Goal: Transaction & Acquisition: Purchase product/service

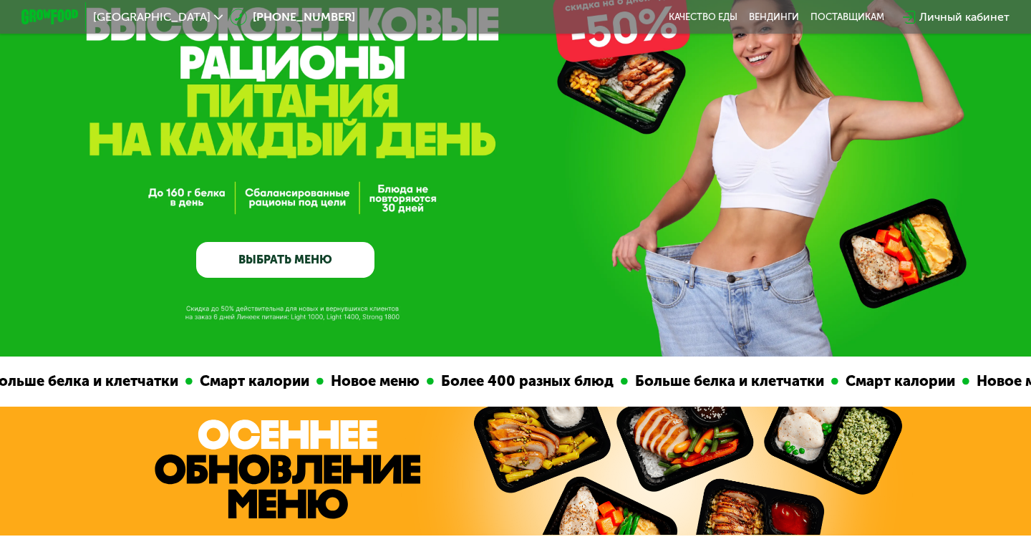
scroll to position [20, 0]
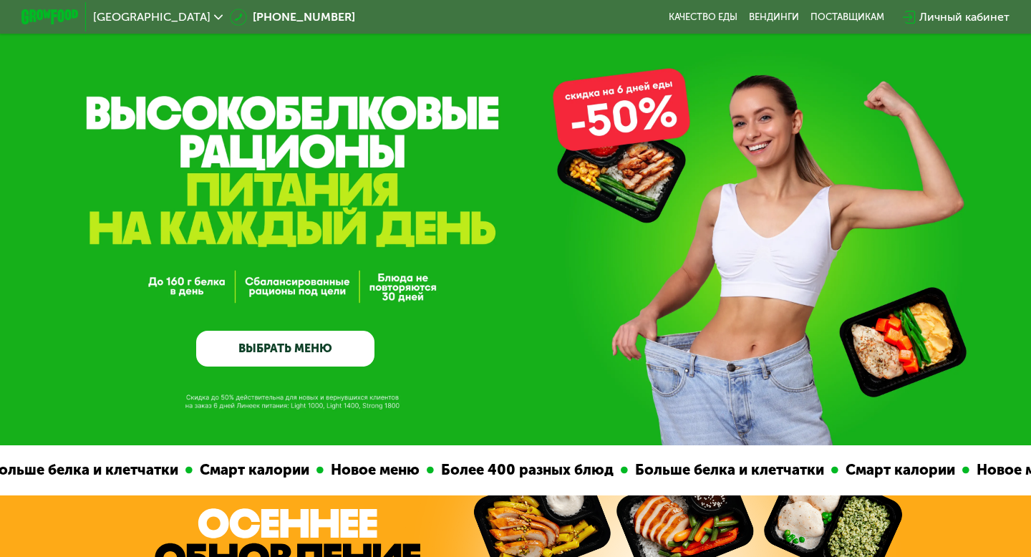
click at [313, 347] on link "ВЫБРАТЬ МЕНЮ" at bounding box center [285, 349] width 178 height 36
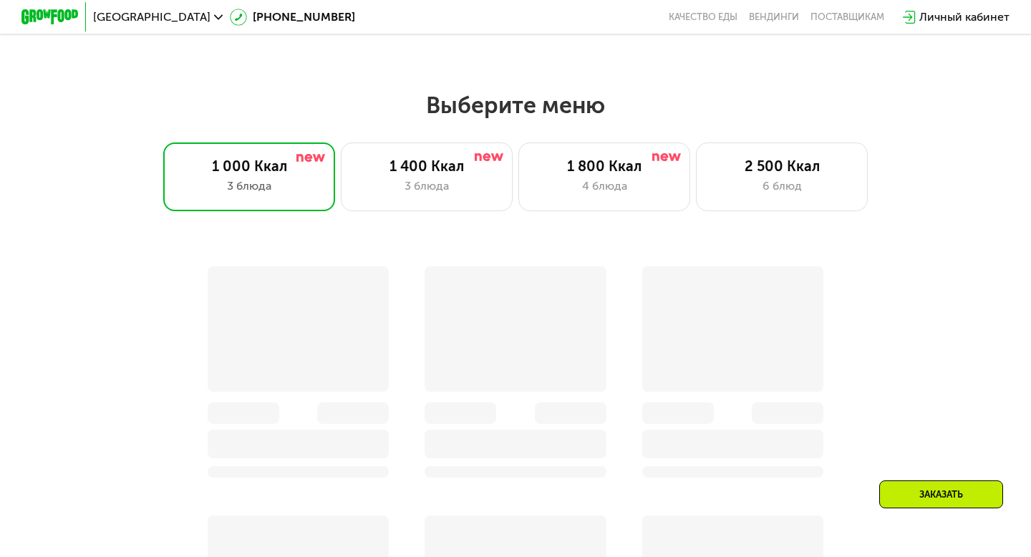
scroll to position [910, 0]
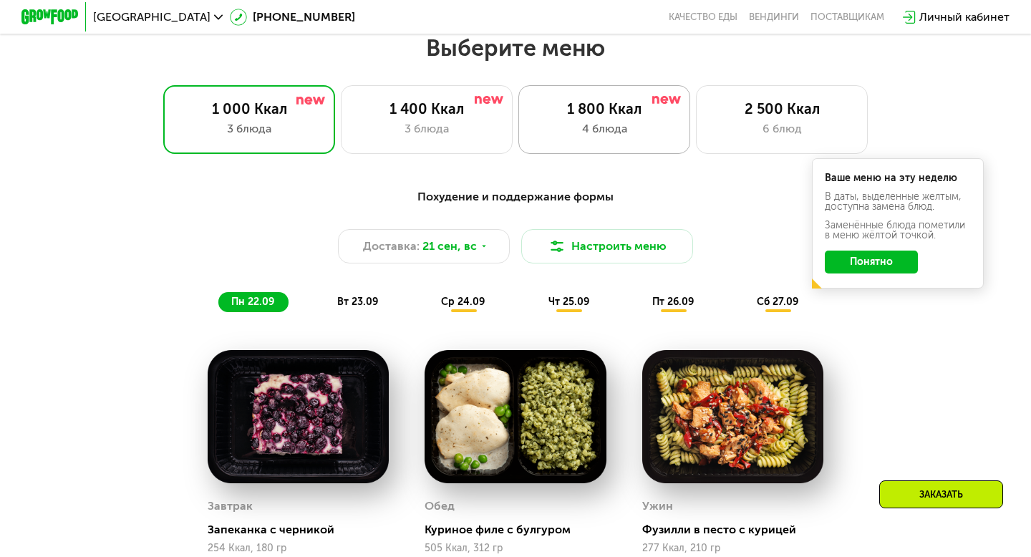
click at [640, 115] on div "1 800 Ккал" at bounding box center [604, 108] width 142 height 17
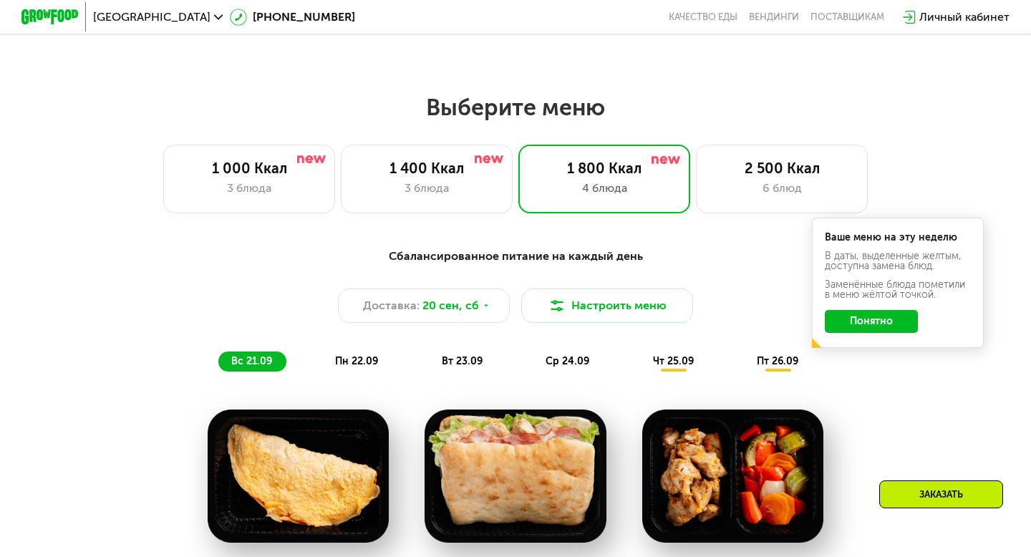
scroll to position [858, 0]
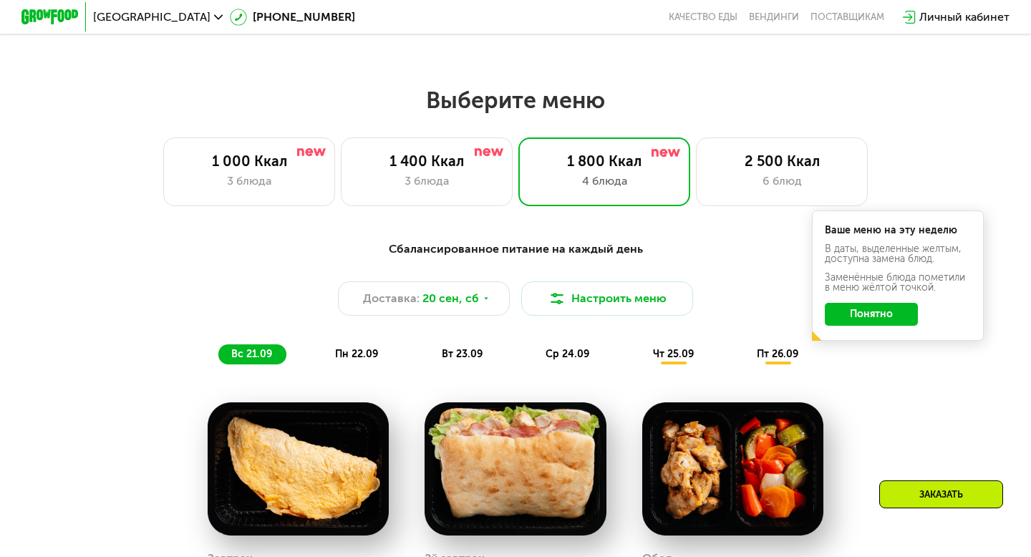
click at [905, 310] on button "Понятно" at bounding box center [871, 314] width 93 height 23
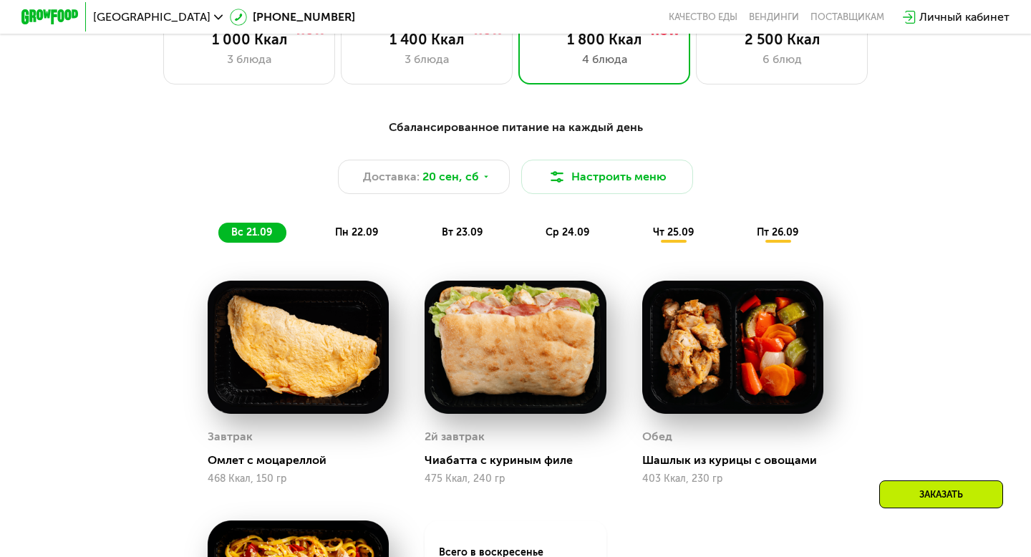
scroll to position [953, 0]
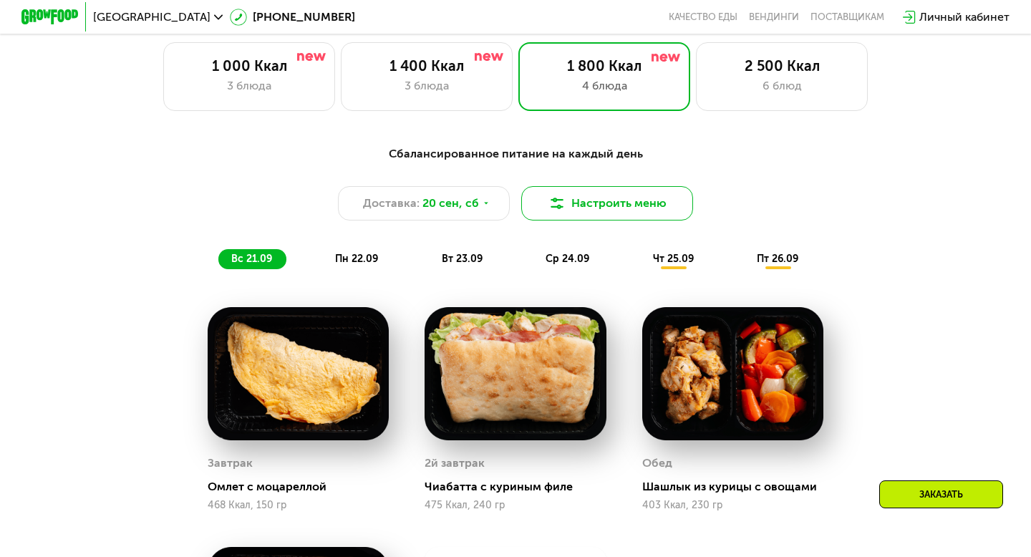
click at [646, 208] on button "Настроить меню" at bounding box center [607, 203] width 172 height 34
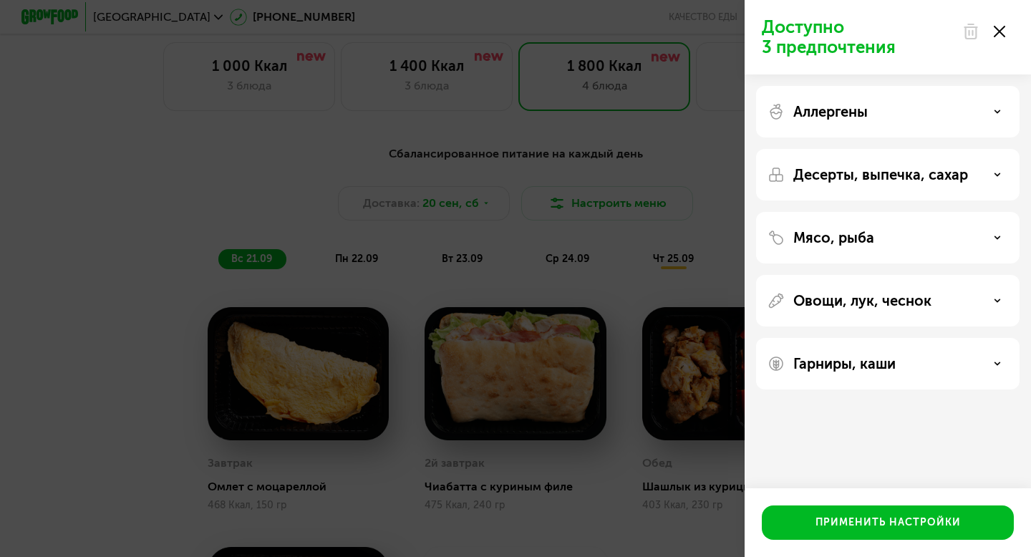
click at [970, 257] on div "Мясо, рыба" at bounding box center [887, 238] width 263 height 52
click at [1001, 235] on div "Мясо, рыба" at bounding box center [887, 237] width 241 height 17
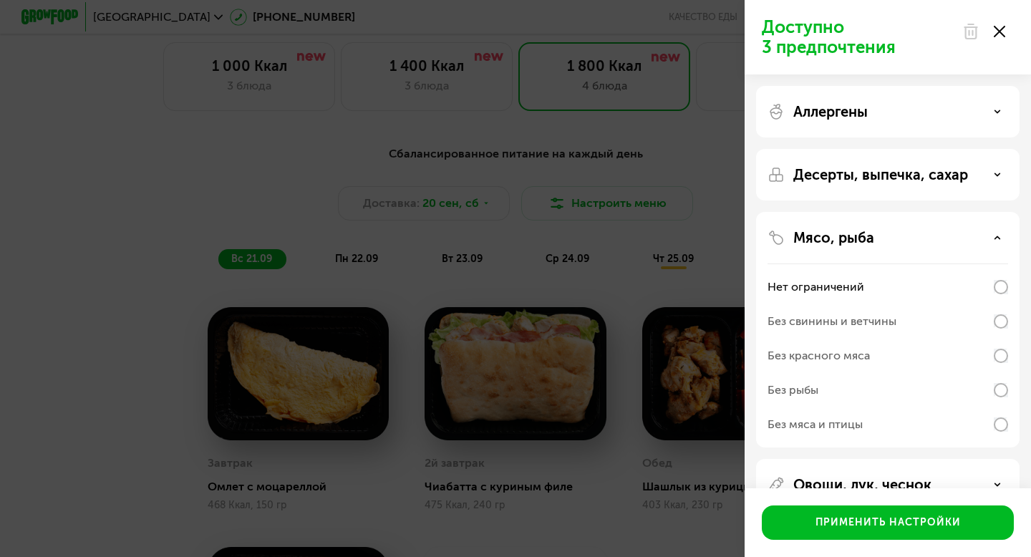
click at [993, 104] on div "Аллергены" at bounding box center [887, 111] width 241 height 17
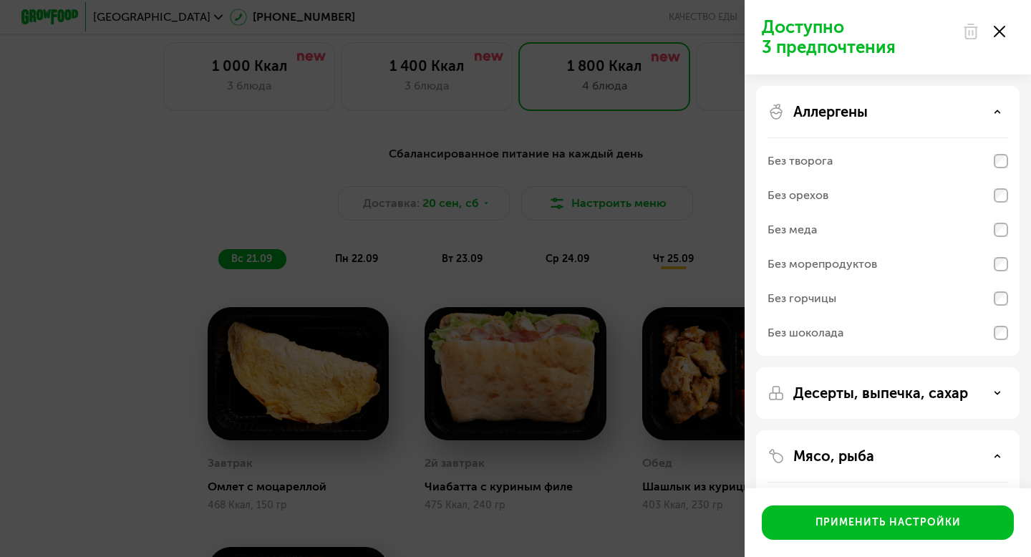
click at [681, 148] on div "Доступно 3 предпочтения Аллергены Без творога Без орехов Без меда Без морепроду…" at bounding box center [515, 278] width 1031 height 557
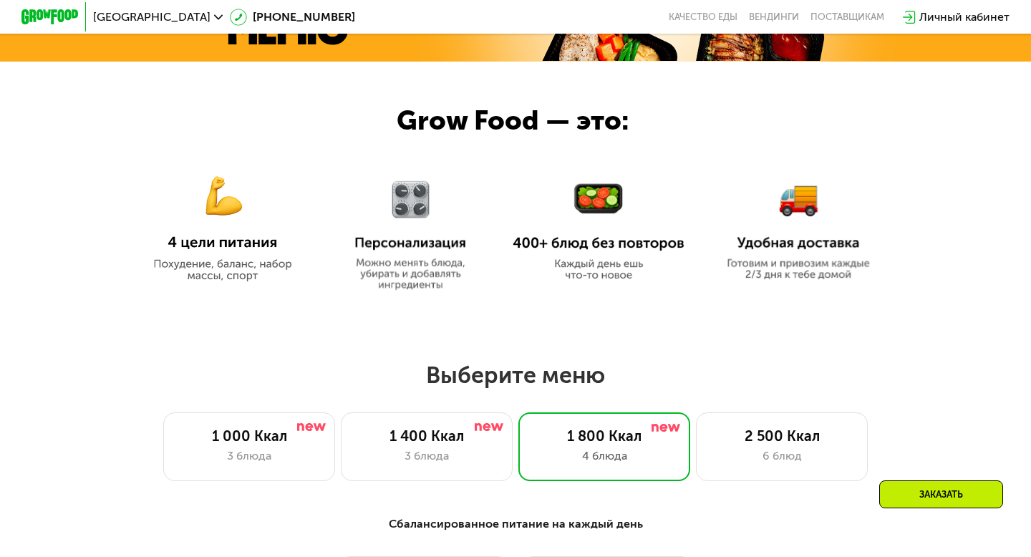
scroll to position [567, 0]
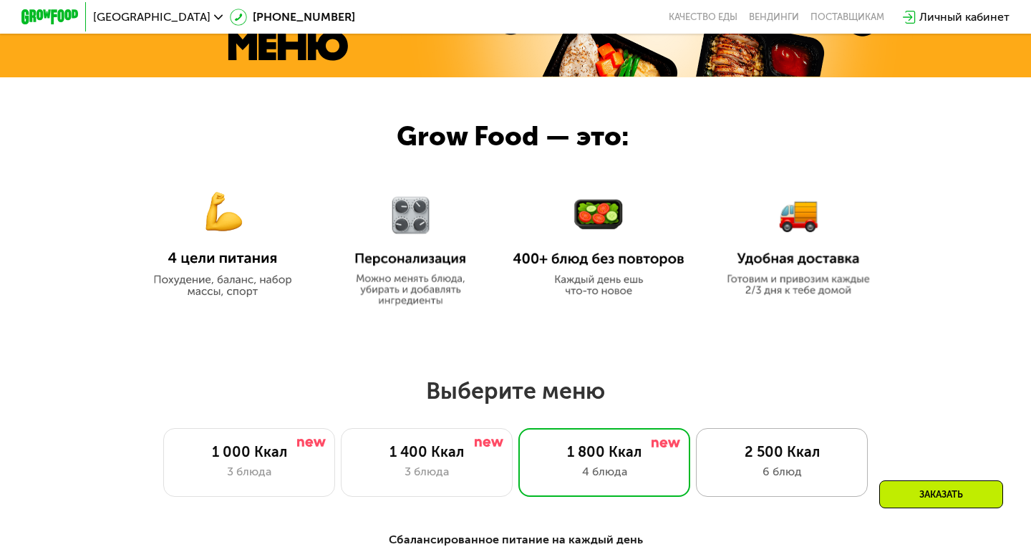
click at [811, 458] on div "2 500 Ккал" at bounding box center [782, 451] width 142 height 17
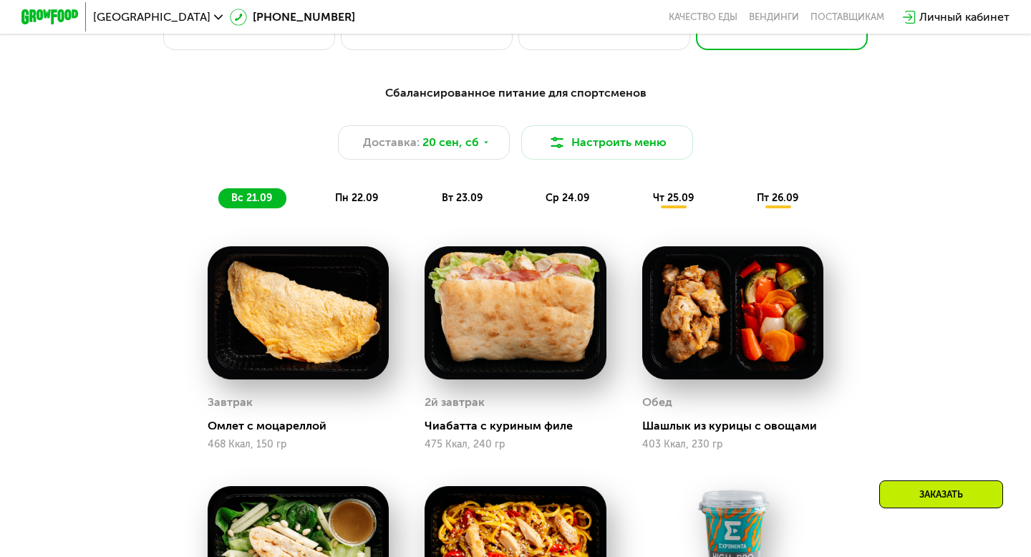
scroll to position [999, 0]
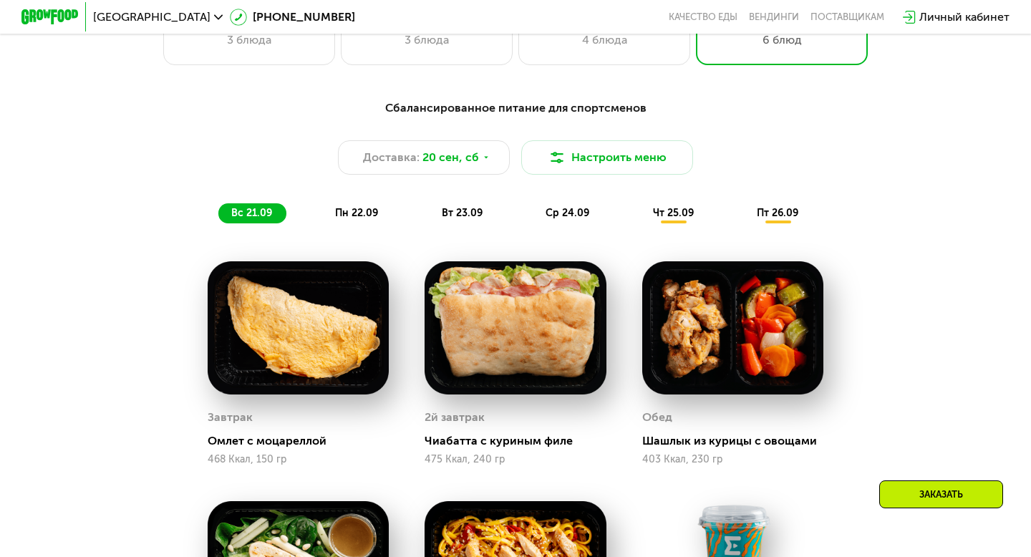
click at [357, 215] on span "пн 22.09" at bounding box center [356, 213] width 43 height 12
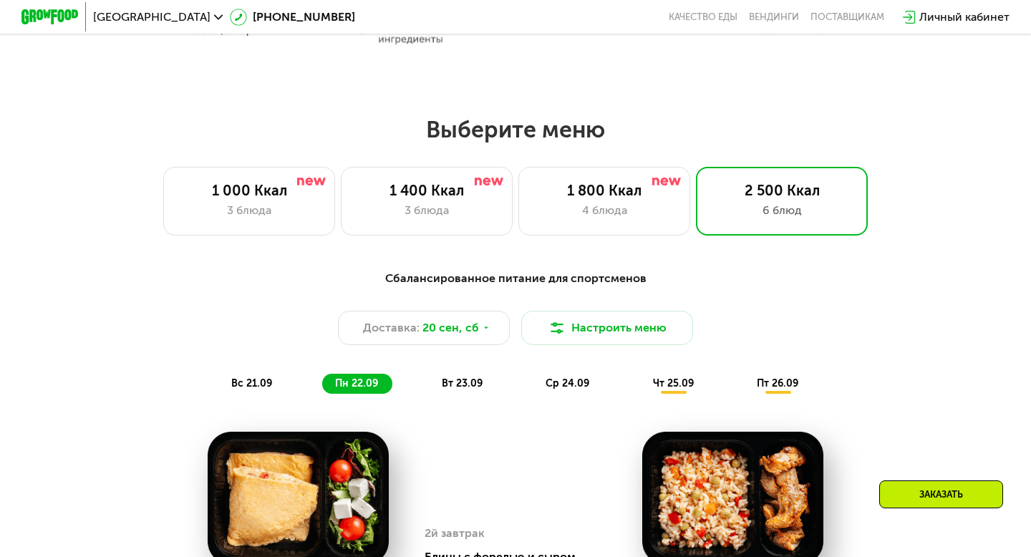
scroll to position [827, 0]
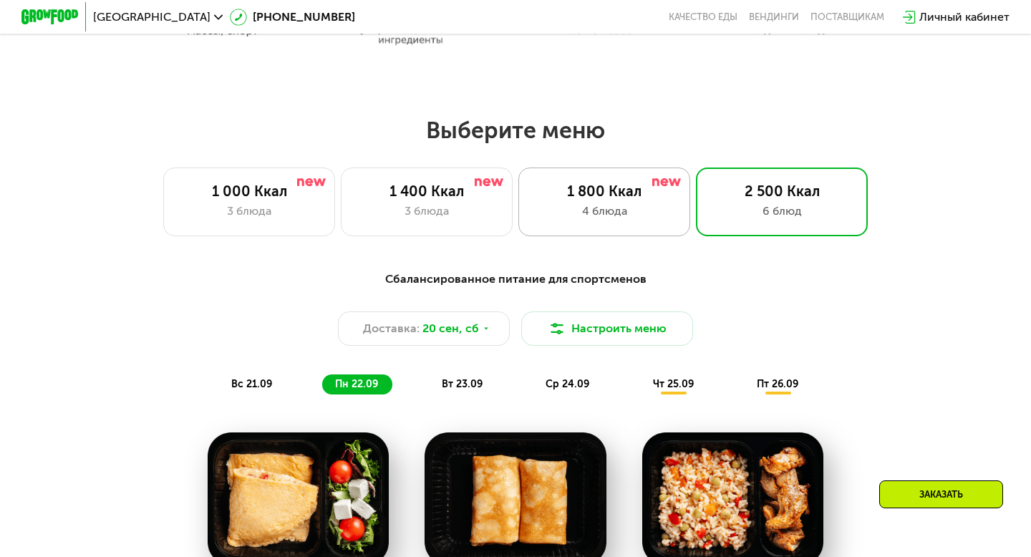
click at [631, 198] on div "1 800 Ккал" at bounding box center [604, 191] width 142 height 17
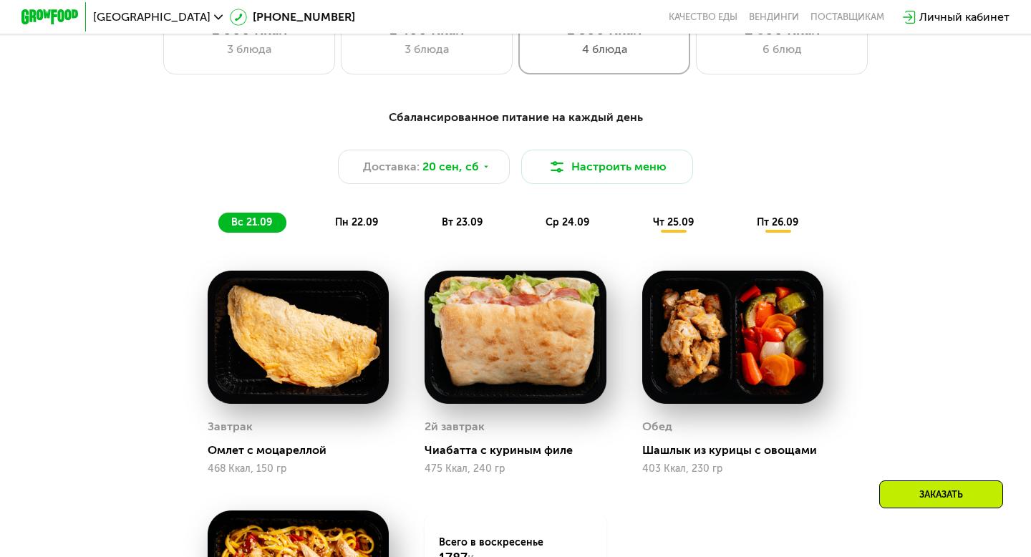
scroll to position [977, 0]
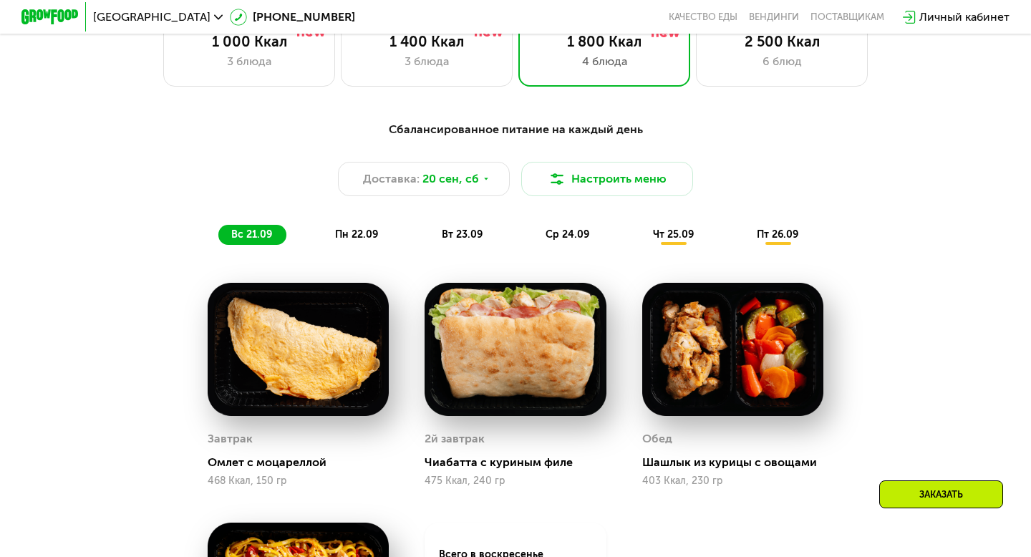
click at [359, 228] on span "пн 22.09" at bounding box center [356, 234] width 43 height 12
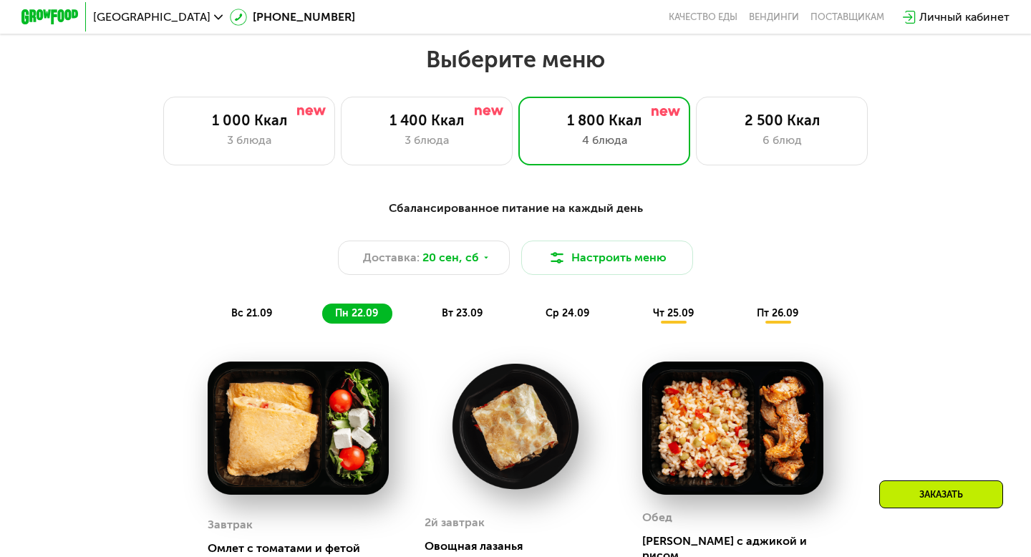
scroll to position [896, 0]
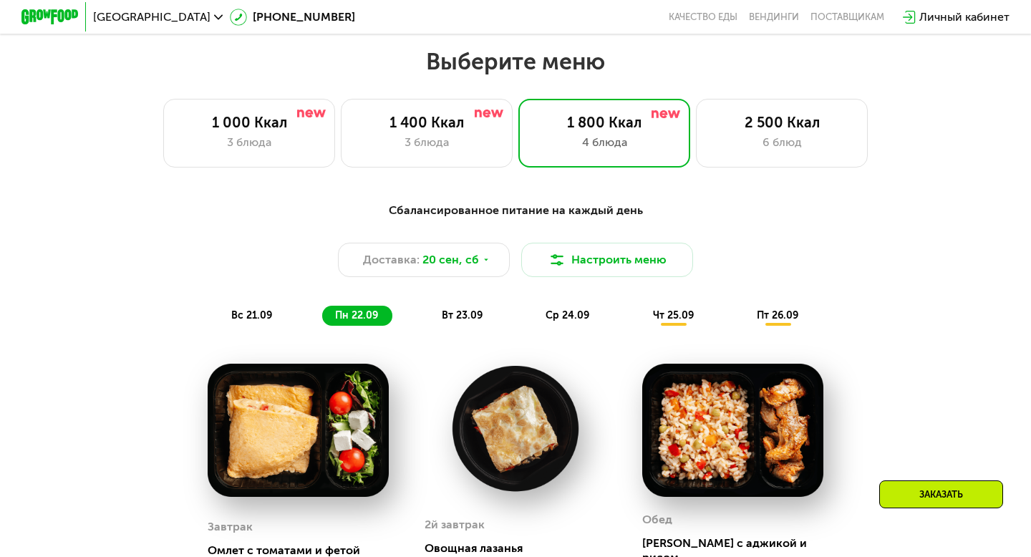
click at [460, 311] on span "вт 23.09" at bounding box center [462, 315] width 41 height 12
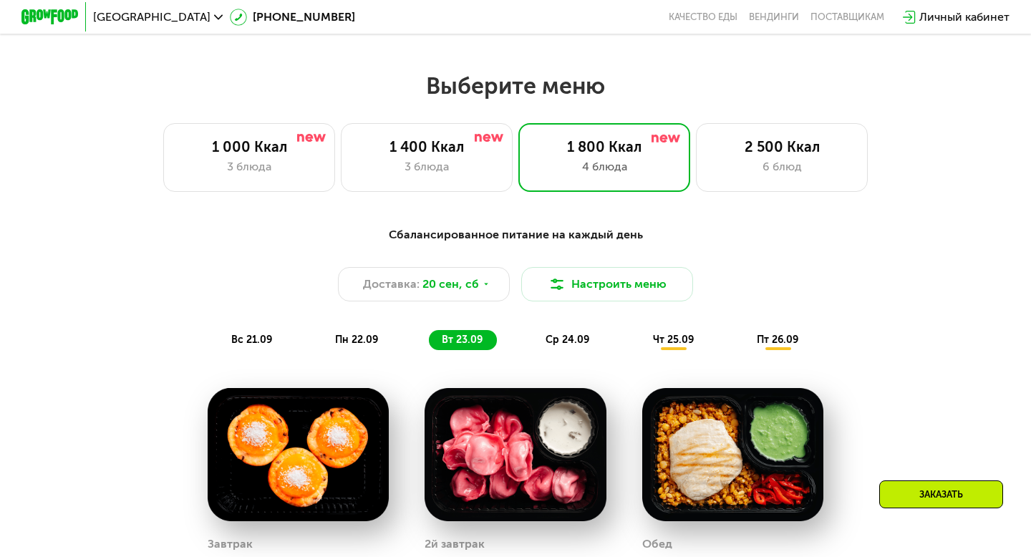
scroll to position [870, 0]
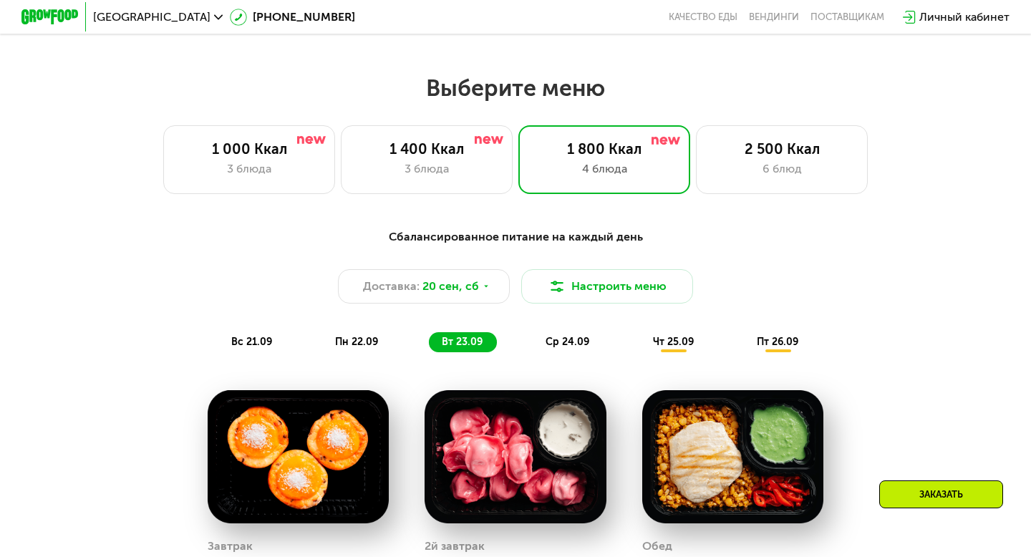
click at [569, 337] on span "ср 24.09" at bounding box center [567, 342] width 44 height 12
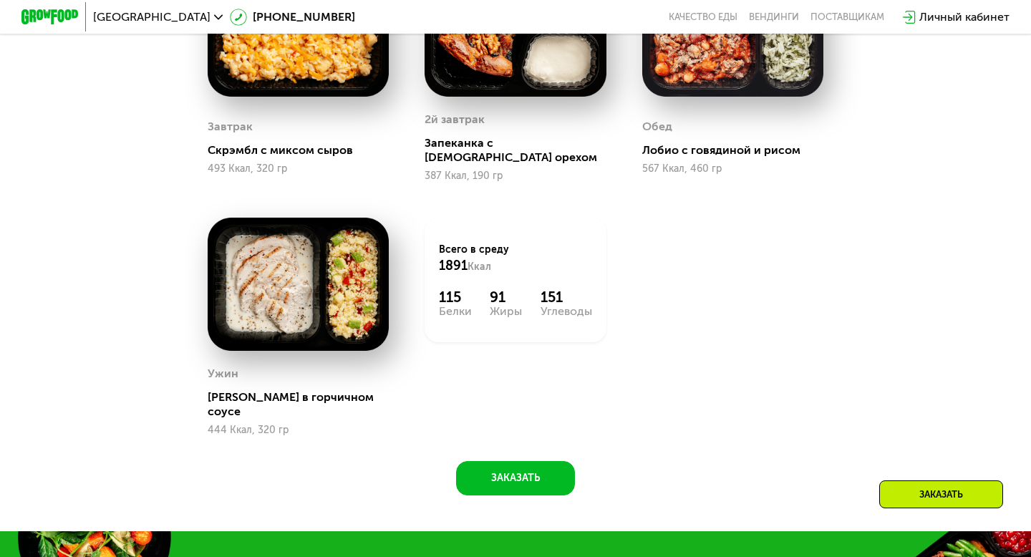
scroll to position [1299, 0]
